Goal: Information Seeking & Learning: Learn about a topic

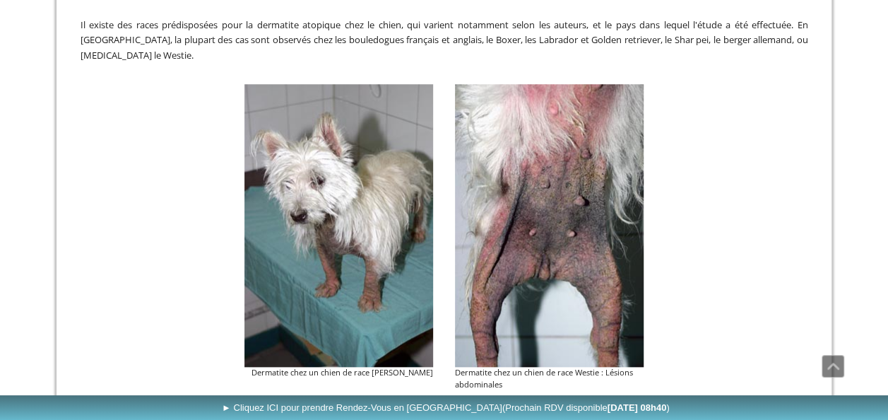
scroll to position [565, 0]
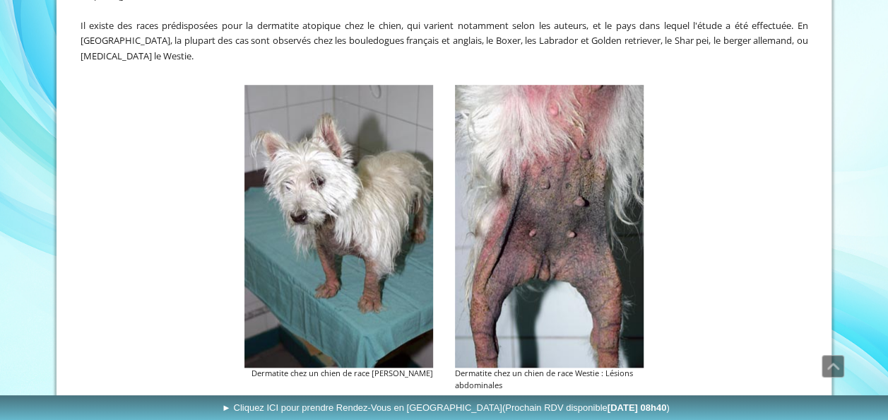
click at [329, 216] on img at bounding box center [339, 226] width 189 height 283
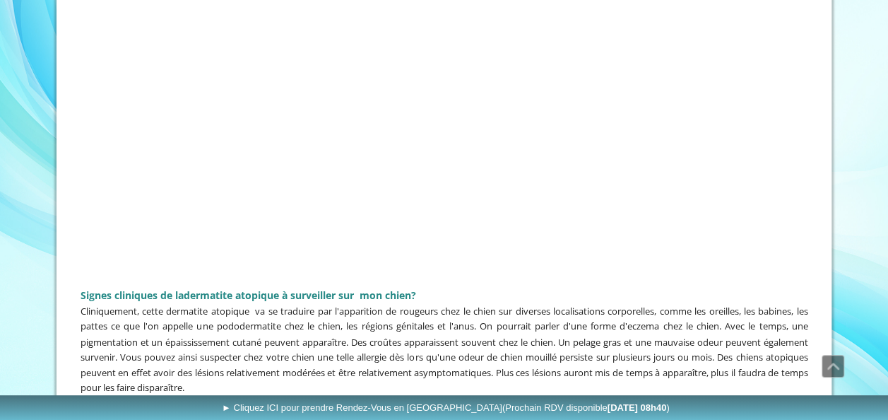
scroll to position [1484, 0]
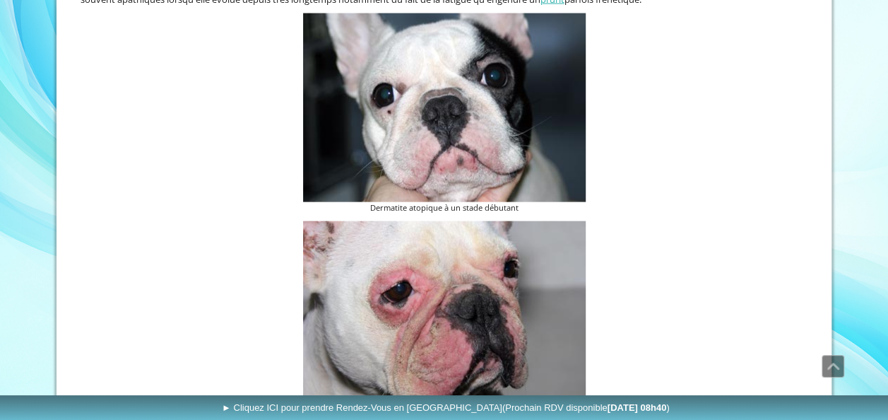
click at [426, 99] on img at bounding box center [444, 107] width 283 height 189
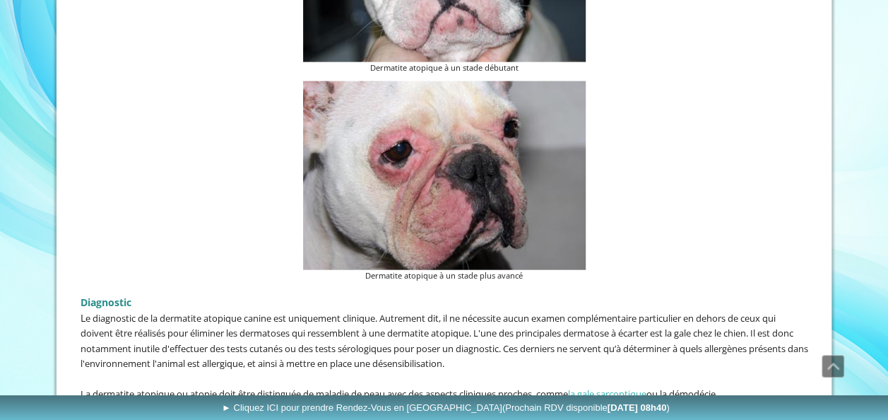
scroll to position [1555, 0]
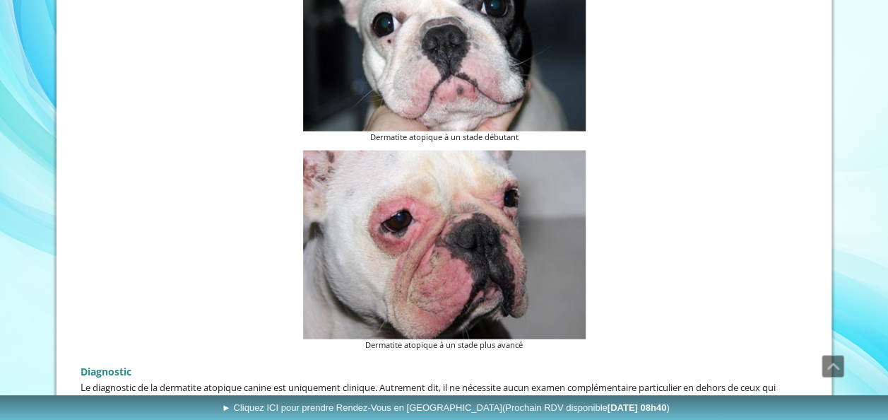
click at [405, 228] on img at bounding box center [444, 245] width 283 height 189
